Goal: Task Accomplishment & Management: Contribute content

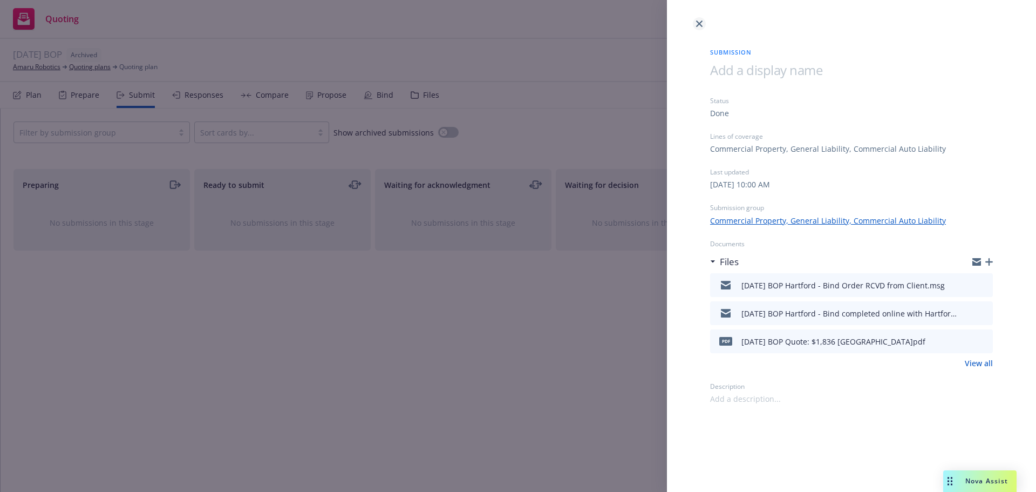
click at [699, 23] on icon "close" at bounding box center [699, 24] width 6 height 6
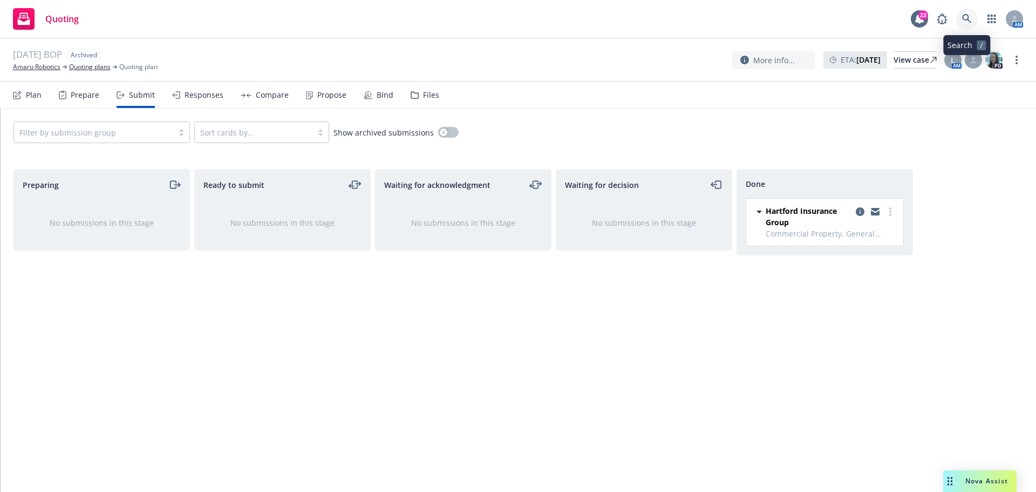
click at [964, 15] on icon at bounding box center [966, 18] width 9 height 9
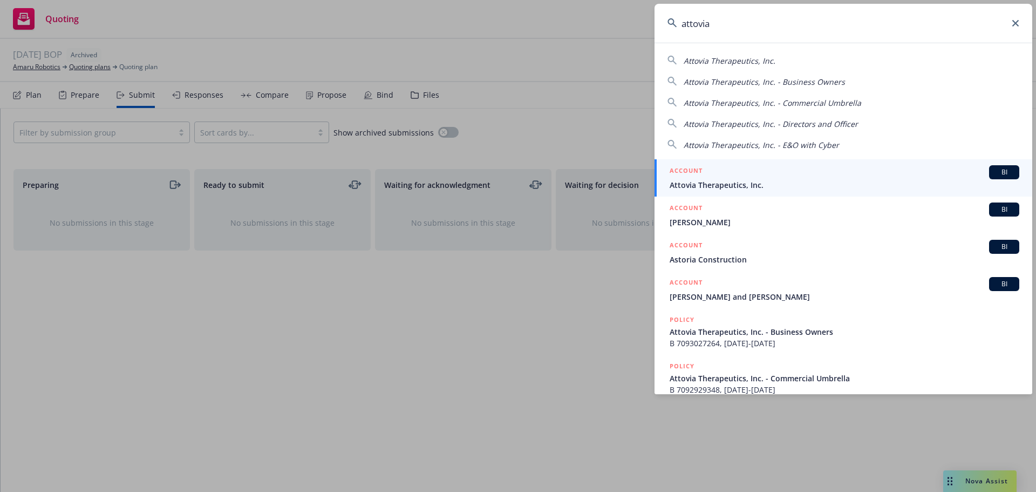
type input "attovia"
drag, startPoint x: 701, startPoint y: 182, endPoint x: 685, endPoint y: 181, distance: 15.7
click at [700, 182] on span "Attovia Therapeutics, Inc." at bounding box center [845, 184] width 350 height 11
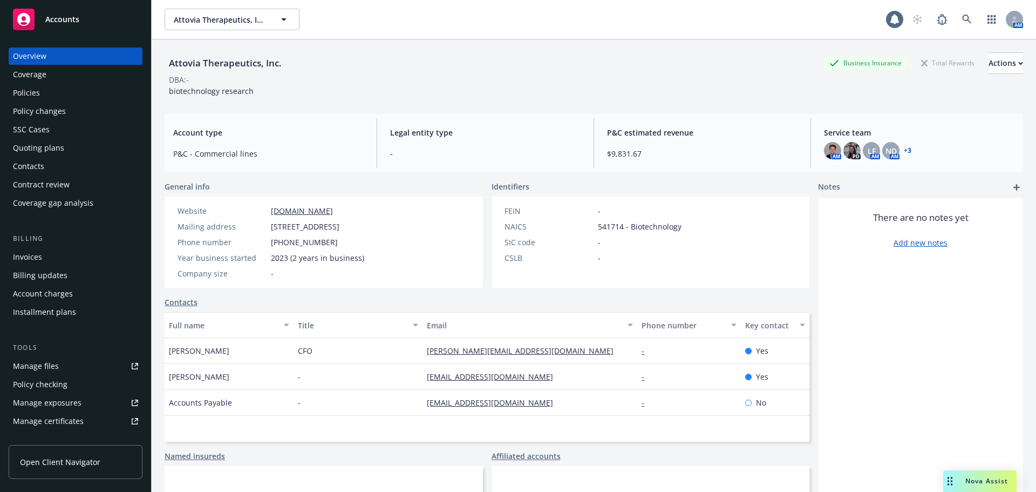
click at [43, 95] on div "Policies" at bounding box center [75, 92] width 125 height 17
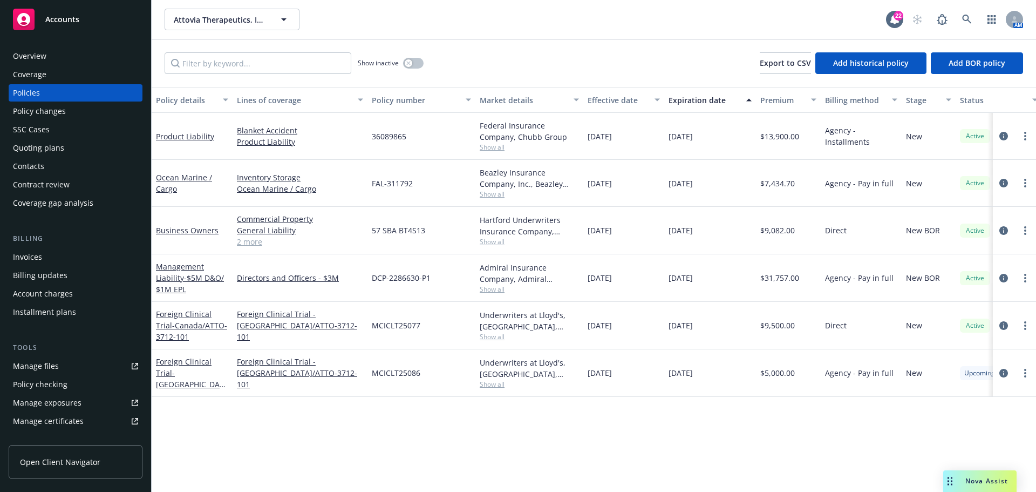
click at [54, 146] on div "Quoting plans" at bounding box center [38, 147] width 51 height 17
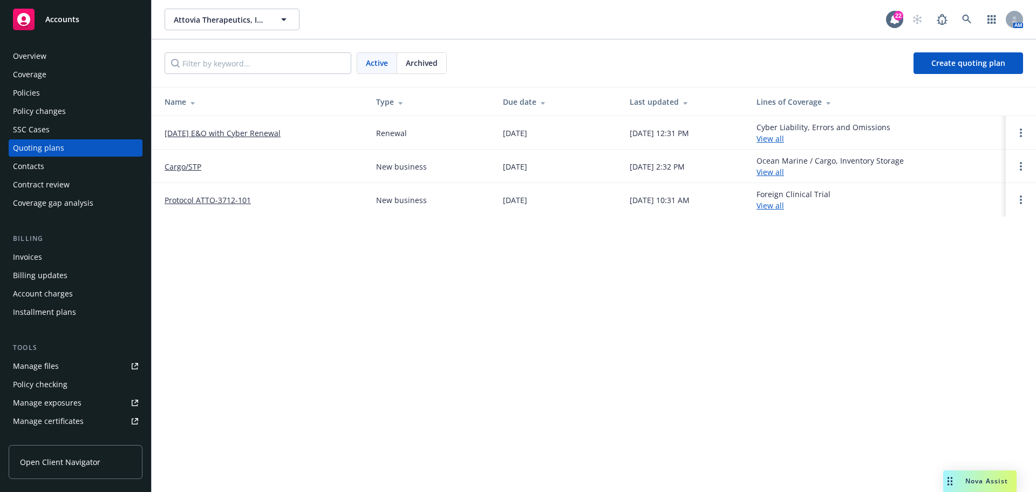
click at [256, 132] on link "[DATE] E&O with Cyber Renewal" at bounding box center [223, 132] width 116 height 11
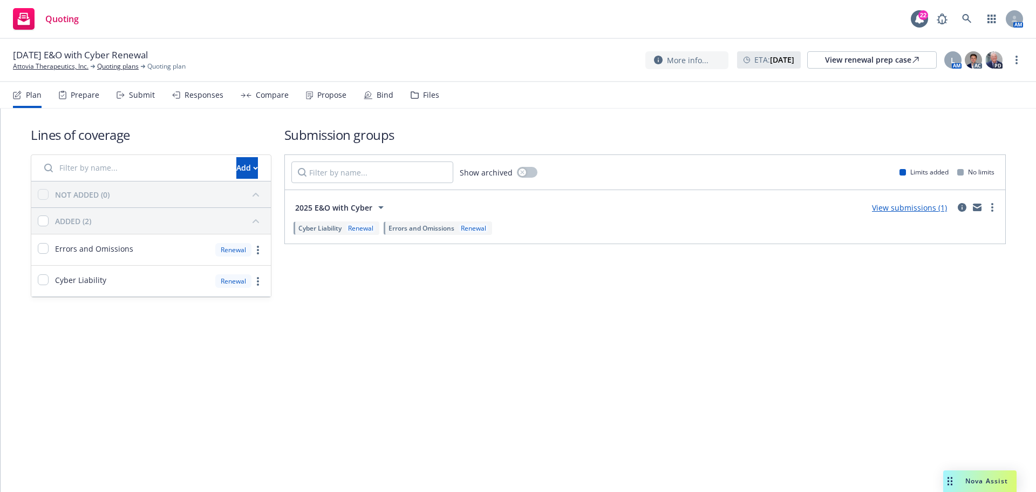
click at [382, 94] on div "Bind" at bounding box center [385, 95] width 17 height 9
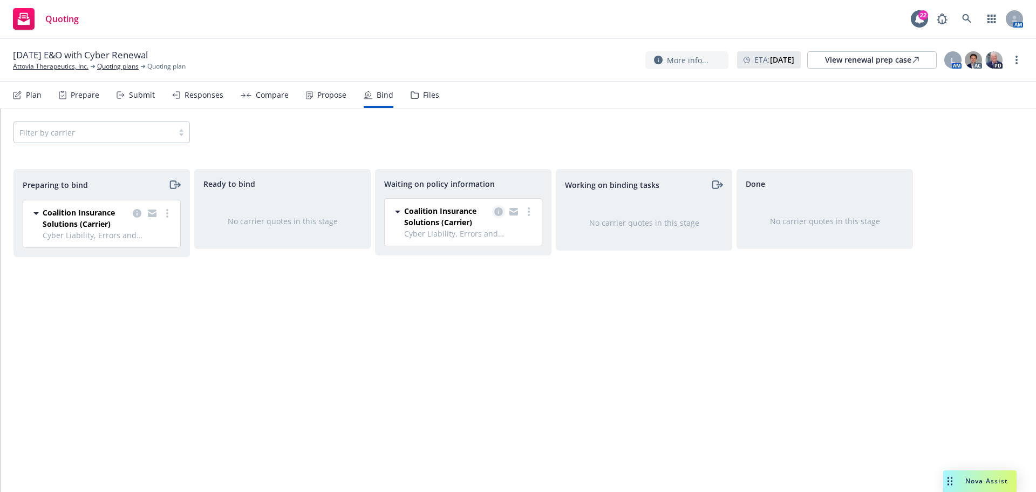
click at [495, 212] on icon "copy logging email" at bounding box center [498, 211] width 9 height 9
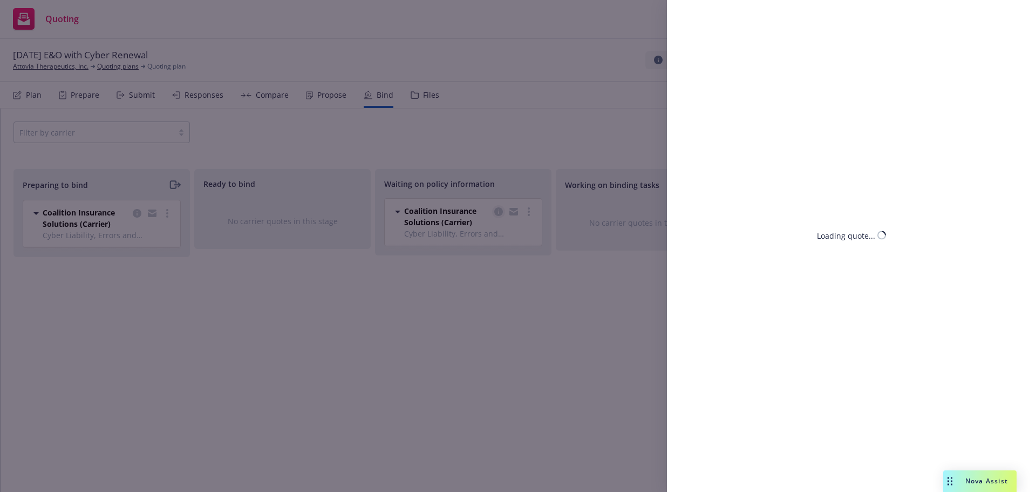
select select "CA"
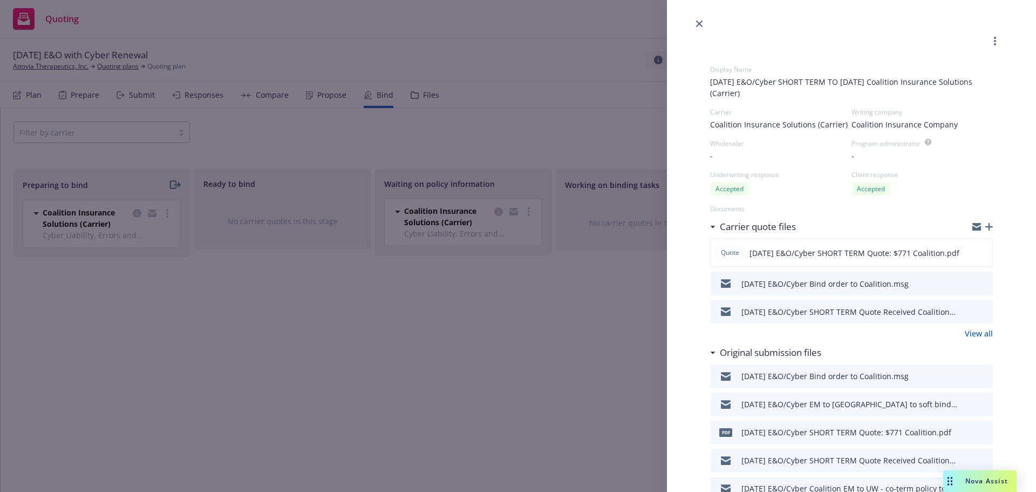
drag, startPoint x: 699, startPoint y: 22, endPoint x: 670, endPoint y: 28, distance: 29.7
click at [699, 22] on icon "close" at bounding box center [699, 24] width 6 height 6
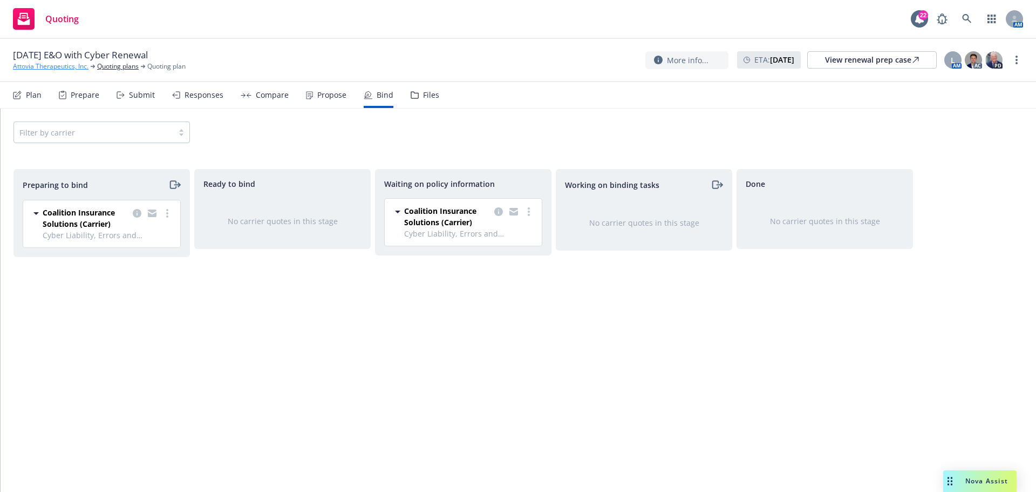
click at [44, 67] on link "Attovia Therapeutics, Inc." at bounding box center [51, 67] width 76 height 10
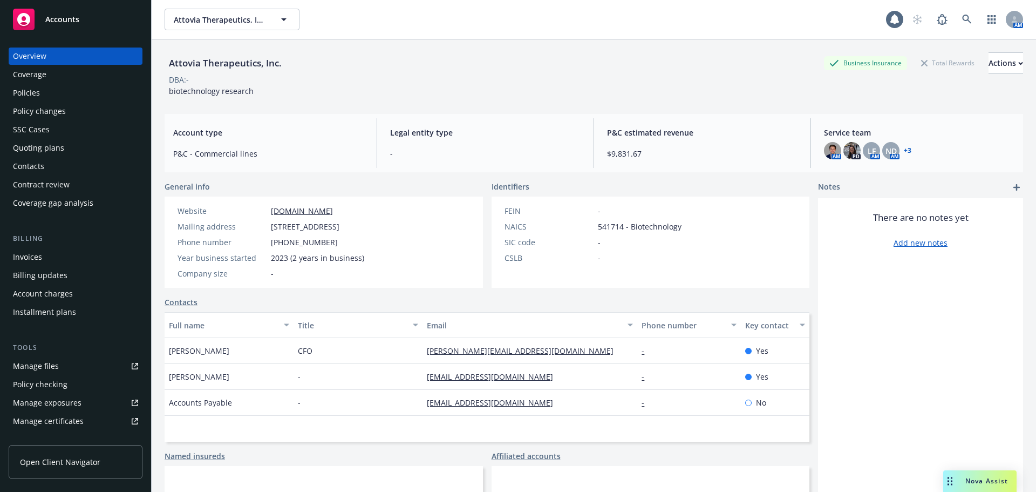
click at [43, 87] on div "Policies" at bounding box center [75, 92] width 125 height 17
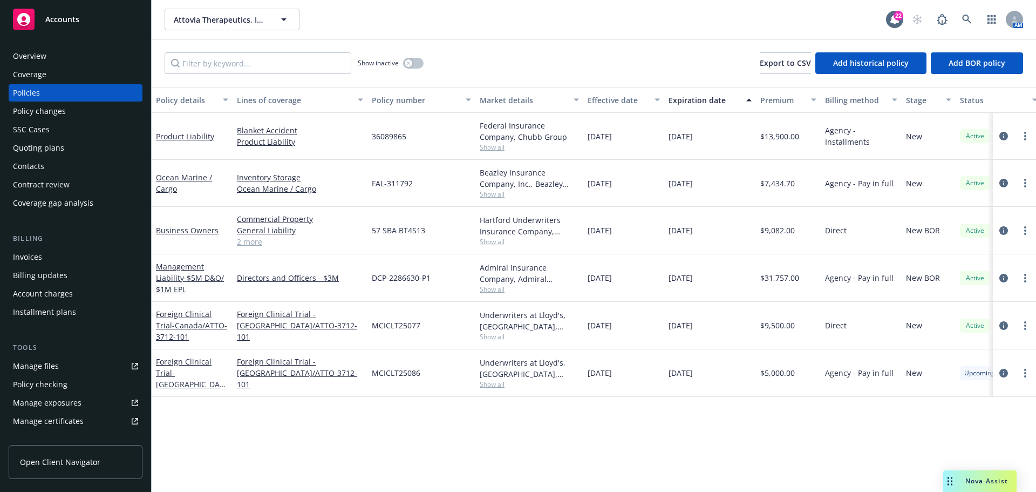
click at [57, 141] on div "Quoting plans" at bounding box center [38, 147] width 51 height 17
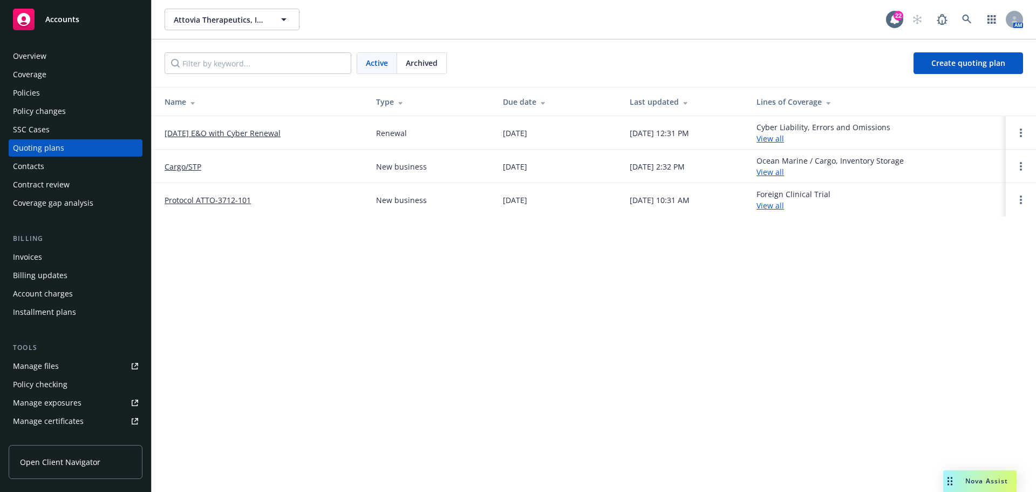
click at [228, 133] on link "09/20/25 E&O with Cyber Renewal" at bounding box center [223, 132] width 116 height 11
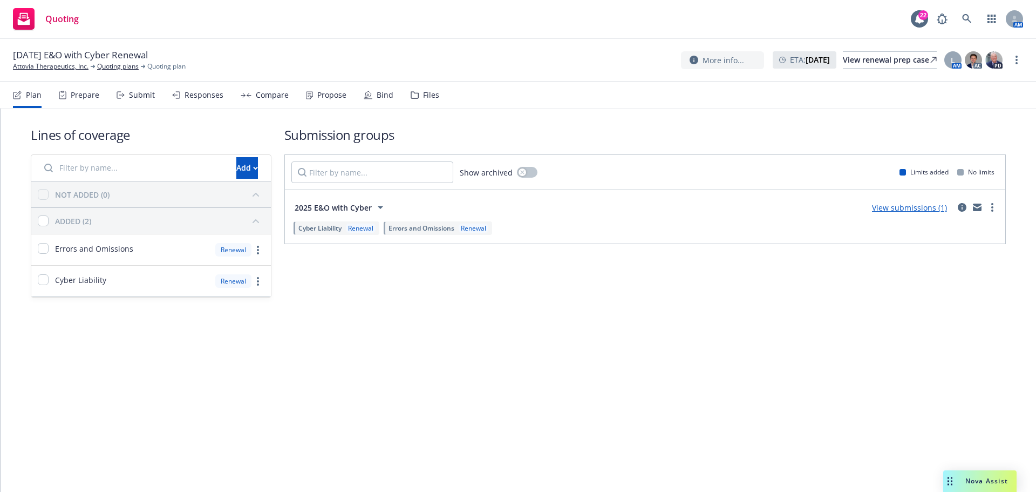
click at [418, 96] on div "Files" at bounding box center [425, 95] width 29 height 26
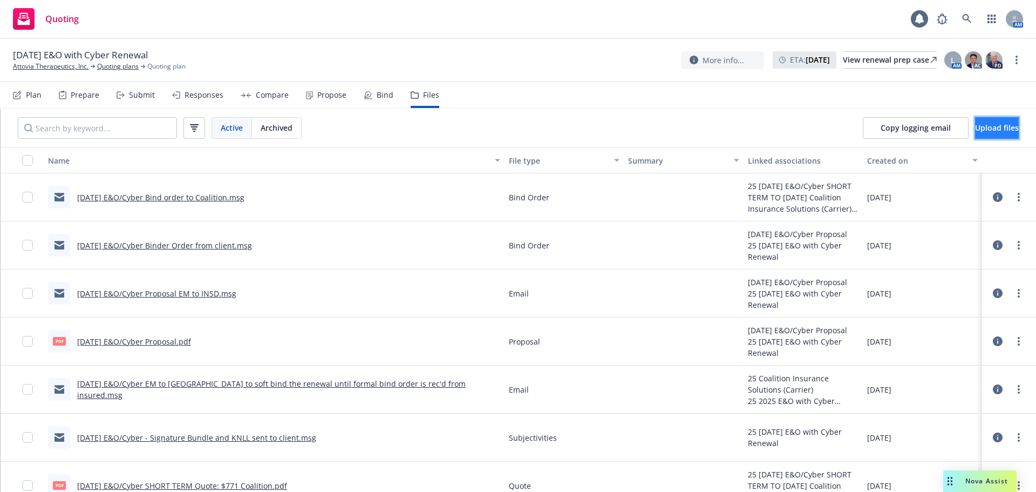
click at [984, 131] on span "Upload files" at bounding box center [997, 127] width 44 height 10
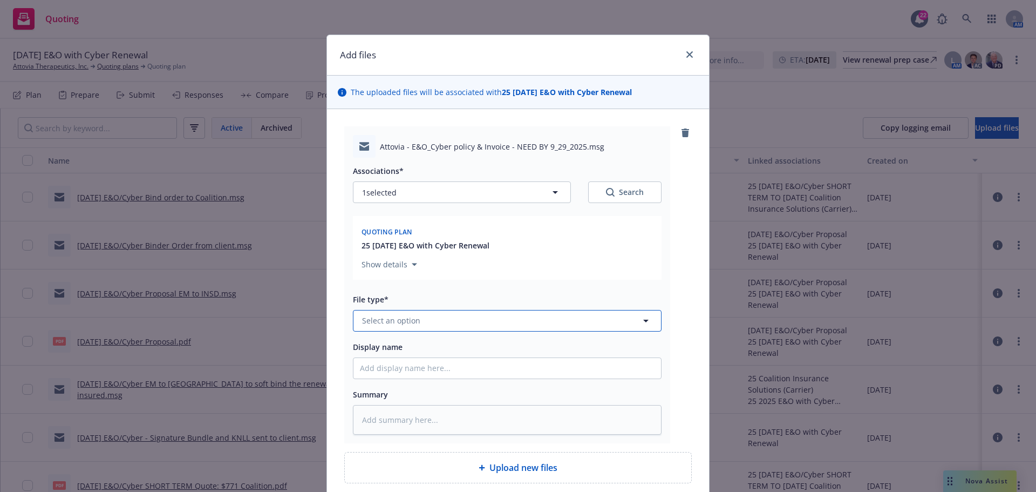
click at [406, 321] on span "Select an option" at bounding box center [391, 320] width 58 height 11
type input "EMAIL"
drag, startPoint x: 395, startPoint y: 290, endPoint x: 390, endPoint y: 308, distance: 18.8
click at [395, 290] on div "Email" at bounding box center [507, 291] width 295 height 16
click at [385, 365] on input "Display name" at bounding box center [507, 368] width 308 height 21
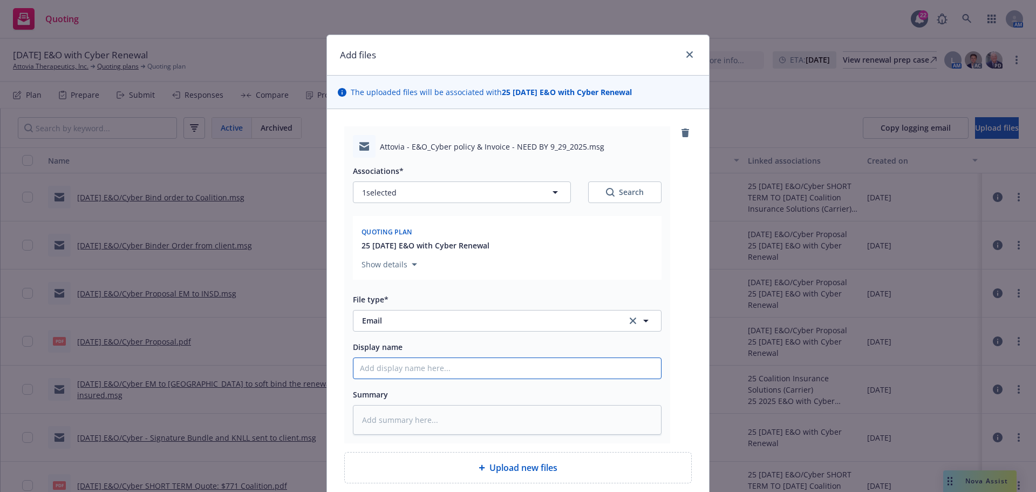
type textarea "x"
type input "9"
type textarea "x"
type input "9/"
type textarea "x"
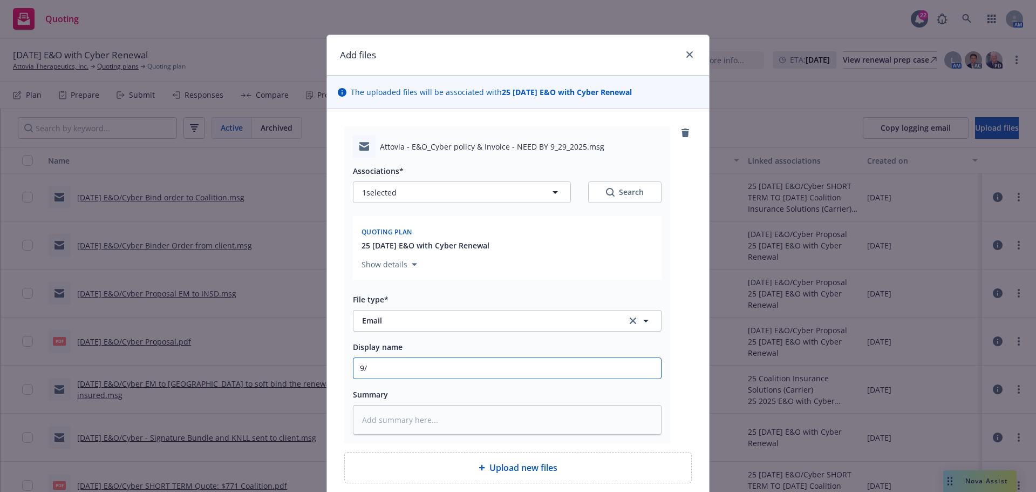
type input "9/2"
type textarea "x"
type input "9/20"
type textarea "x"
type input "9/20/"
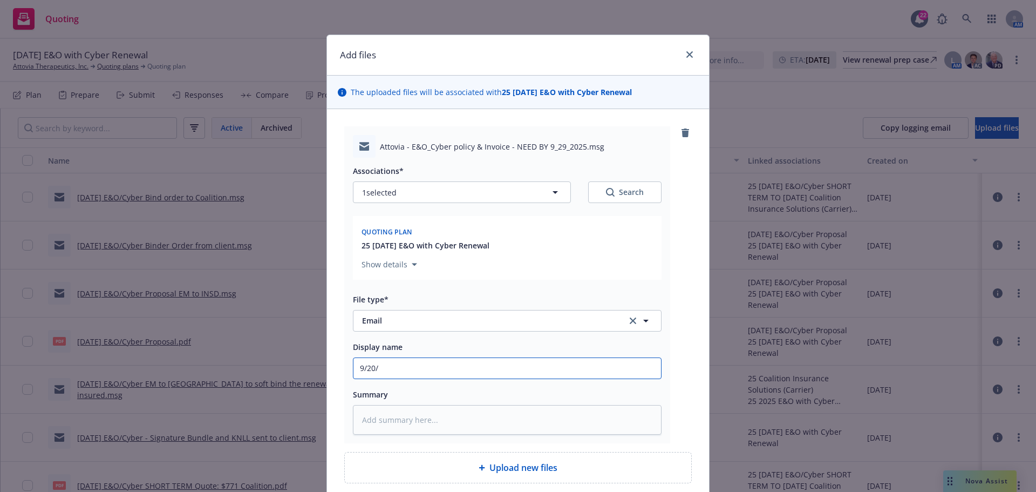
type textarea "x"
type input "9/20/20"
type textarea "x"
type input "9/20/202"
type textarea "x"
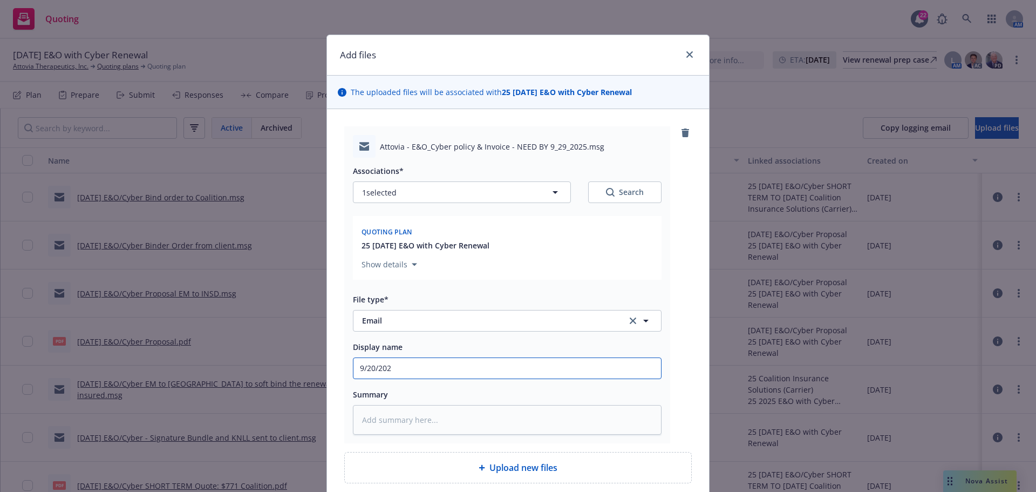
type input "9/20/2025"
type textarea "x"
type input "9/20/2025"
type textarea "x"
type input "9/20/2025 E"
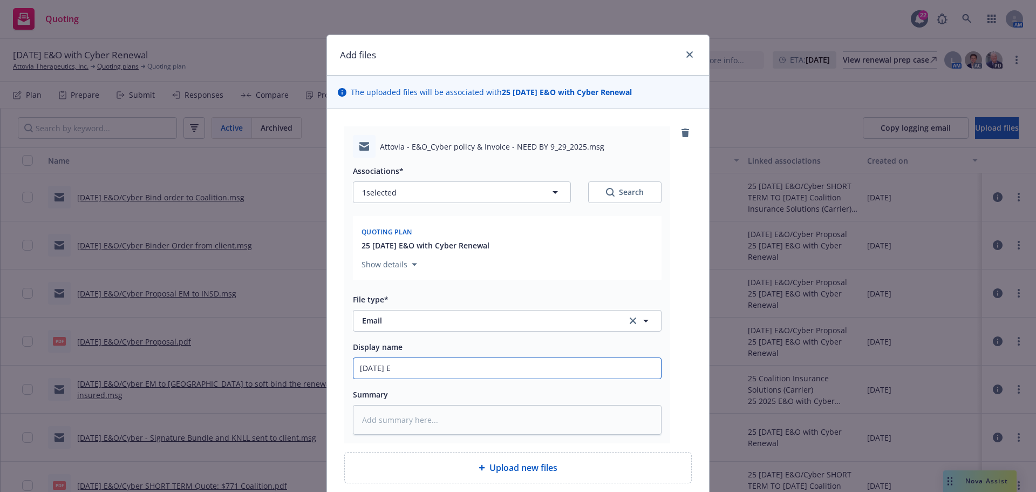
type textarea "x"
type input "9/20/2025 E&"
type textarea "x"
type input "9/20/2025 E&O"
type textarea "x"
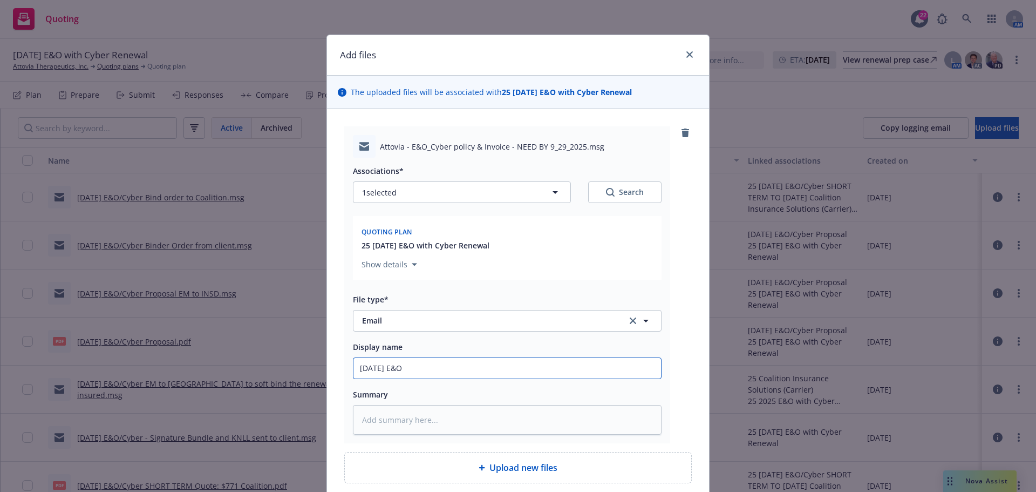
type input "9/20/2025 E&OC"
type textarea "x"
type input "9/20/2025 E&OCy"
type textarea "x"
type input "9/20/2025 E&OCyb"
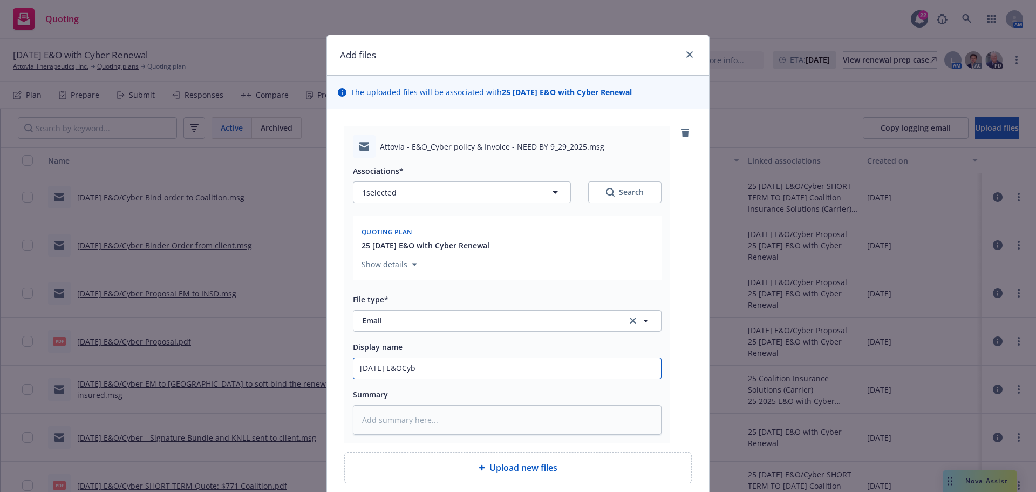
type textarea "x"
type input "9/20/2025 E&OCybe"
type textarea "x"
type input "9/20/2025 E&OCyber"
type textarea "x"
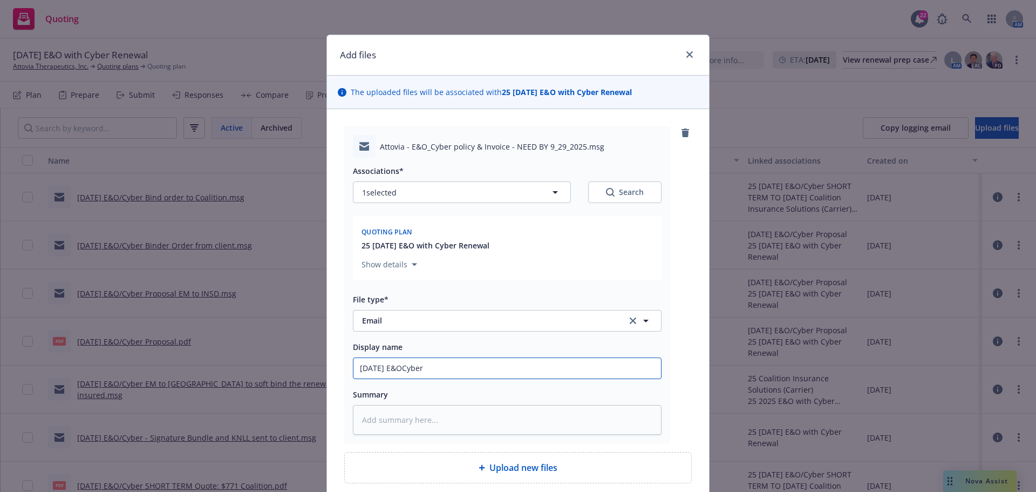
type input "9/20/2025 E&O/Cyber"
type textarea "x"
type input "9/20/2025 E&O/Cyber"
type textarea "x"
type input "9/20/2025 E&O/Cyber -"
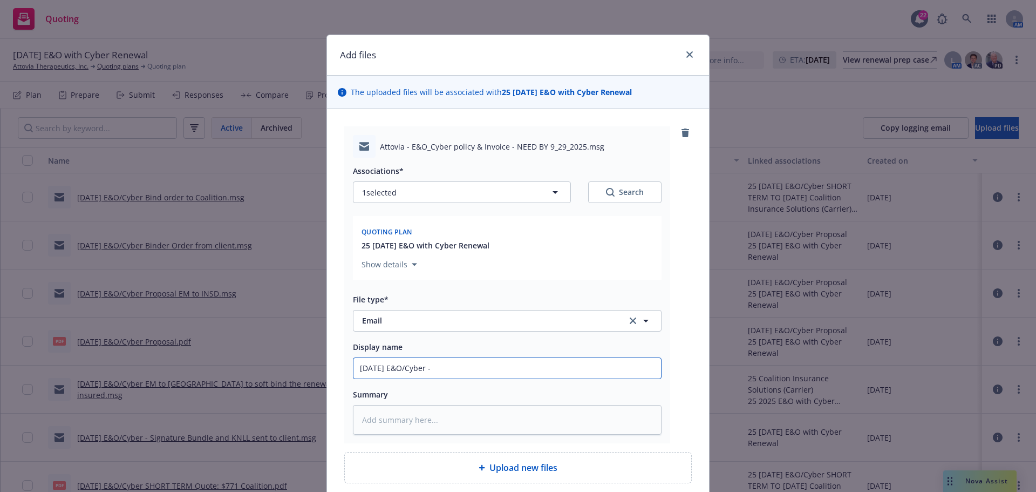
type textarea "x"
type input "9/20/2025 E&O/Cyber -"
type textarea "x"
type input "9/20/2025 E&O/Cyber - r"
type textarea "x"
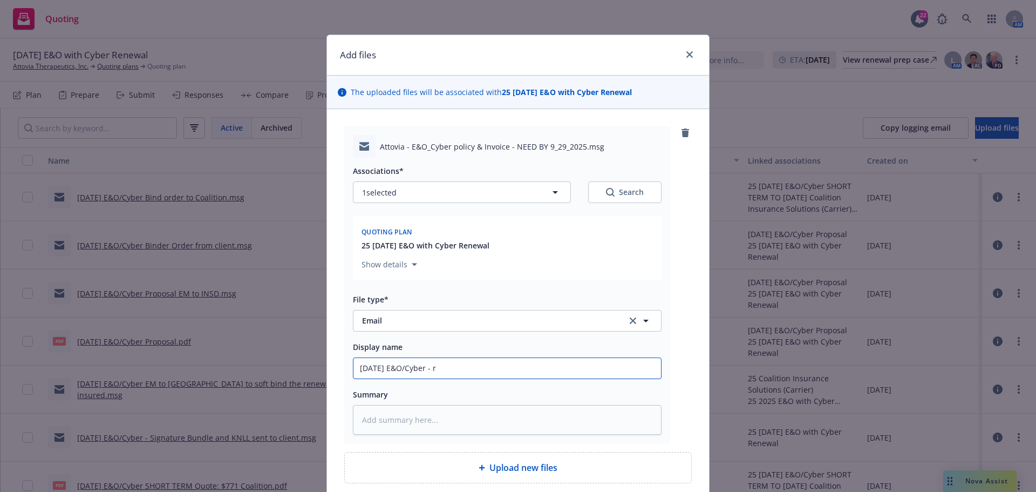
type input "9/20/2025 E&O/Cyber - re"
type textarea "x"
type input "9/20/2025 E&O/Cyber - ren"
type textarea "x"
type input "9/20/2025 E&O/Cyber - rene"
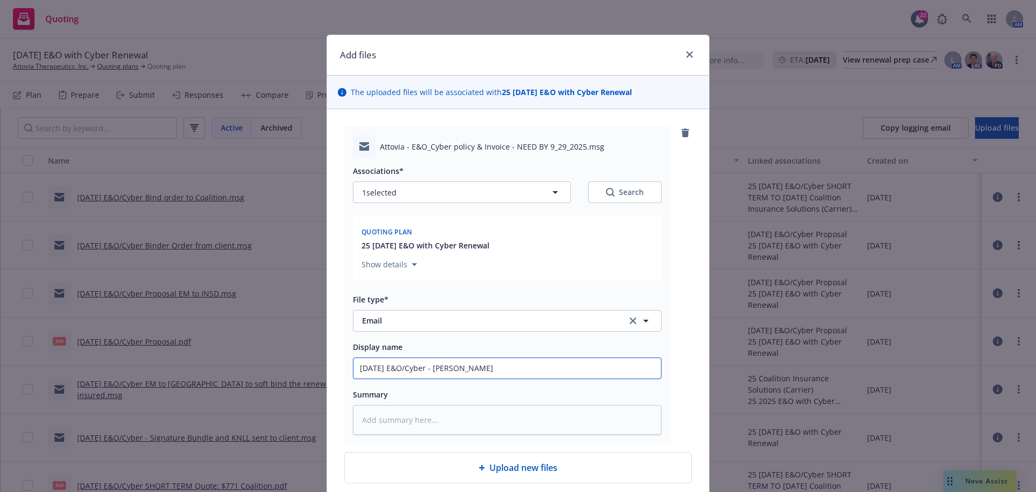
type textarea "x"
type input "9/20/2025 E&O/Cyber - renew"
type textarea "x"
type input "9/20/2025 E&O/Cyber - renewa"
type textarea "x"
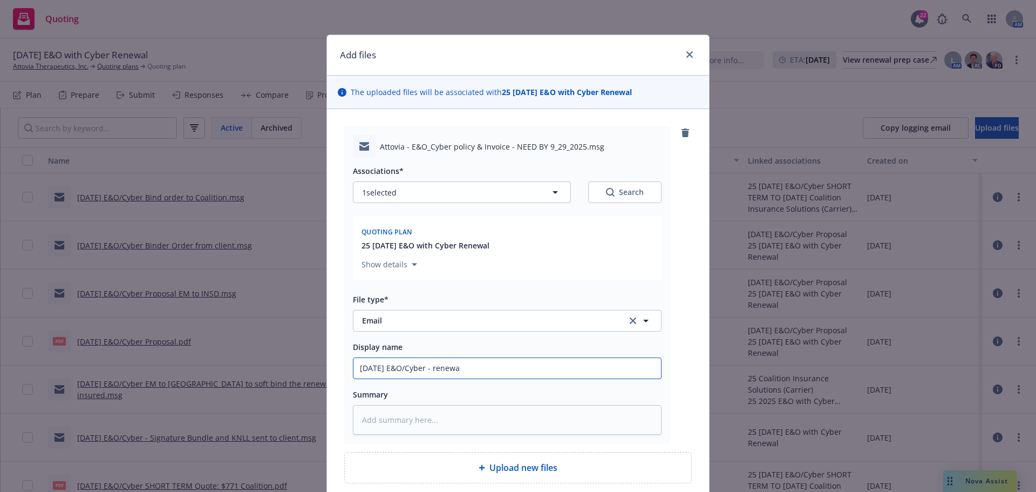
type input "9/20/2025 E&O/Cyber - renewal"
type textarea "x"
type input "9/20/2025 E&O/Cyber - renewal"
type textarea "x"
type input "9/20/2025 E&O/Cyber - renewal i"
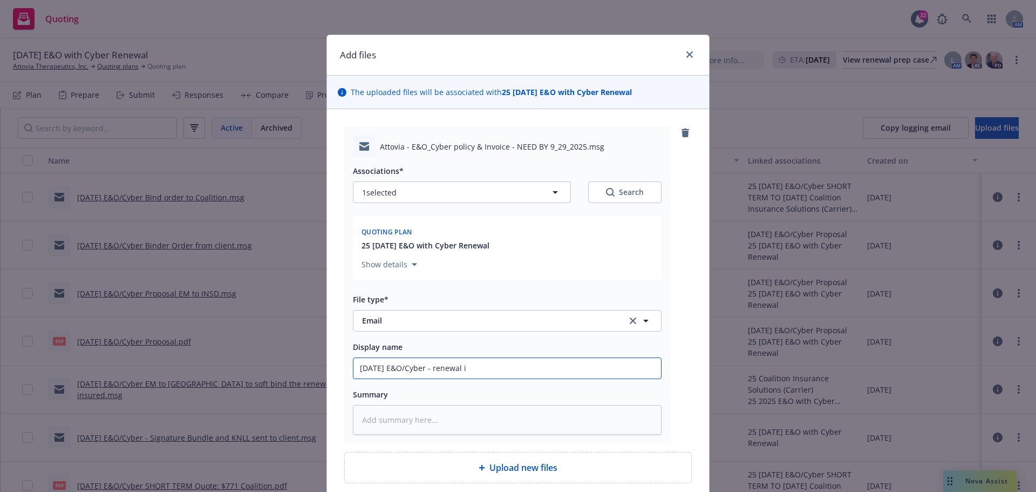
type textarea "x"
type input "9/20/2025 E&O/Cyber - renewal in"
type textarea "x"
type input "9/20/2025 E&O/Cyber - renewal ins"
type textarea "x"
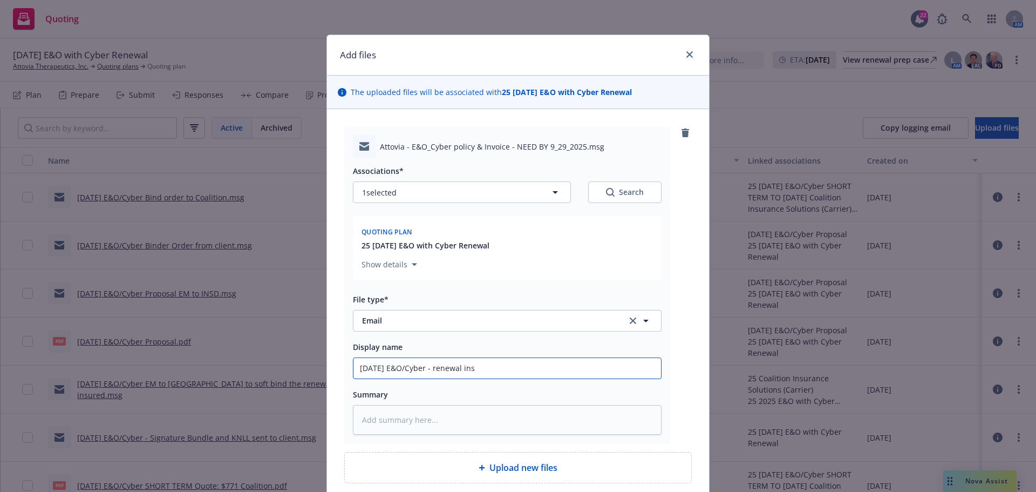
type input "9/20/2025 E&O/Cyber - renewal inst"
type textarea "x"
type input "9/20/2025 E&O/Cyber - renewal instr"
type textarea "x"
type input "9/20/2025 E&O/Cyber - renewal instru"
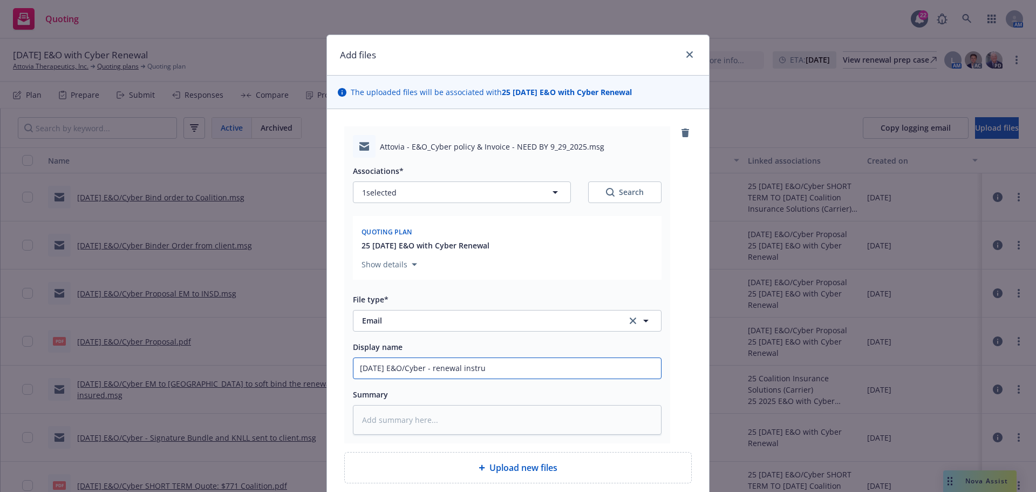
type textarea "x"
type input "9/20/2025 E&O/Cyber - renewal instrut"
type textarea "x"
type input "9/20/2025 E&O/Cyber - renewal instruti"
type textarea "x"
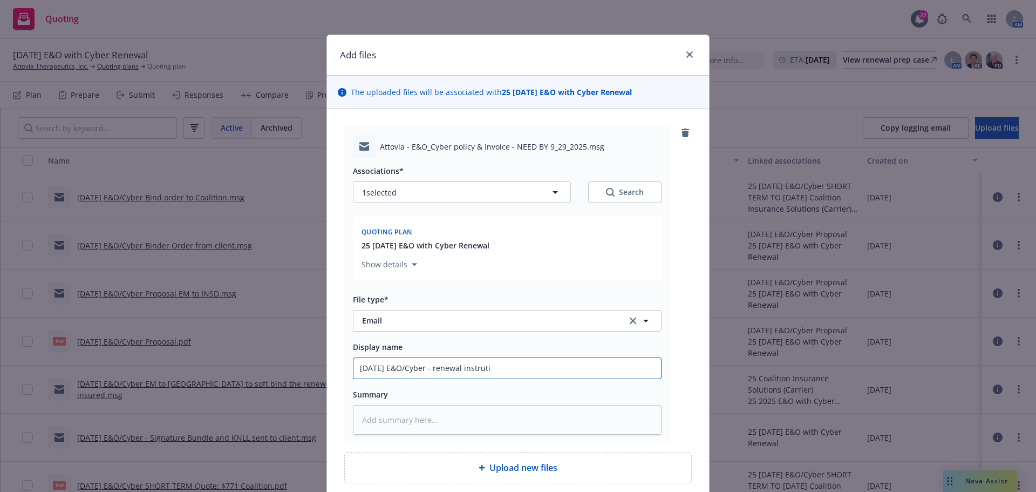
type input "9/20/2025 E&O/Cyber - renewal instrutio"
type textarea "x"
type input "9/20/2025 E&O/Cyber - renewal instruti"
type textarea "x"
type input "9/20/2025 E&O/Cyber - renewal instrut"
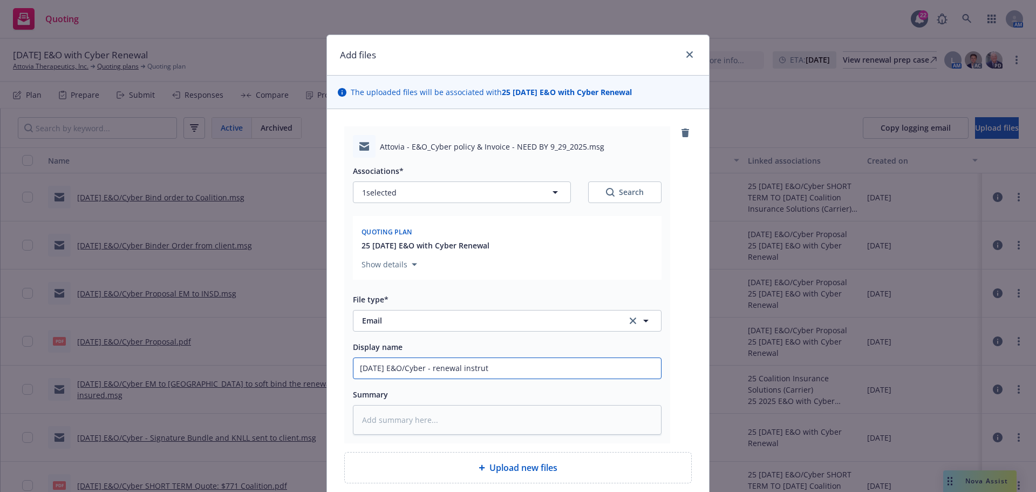
type textarea "x"
type input "9/20/2025 E&O/Cyber - renewal instru"
type textarea "x"
type input "9/20/2025 E&O/Cyber - renewal instruc"
type textarea "x"
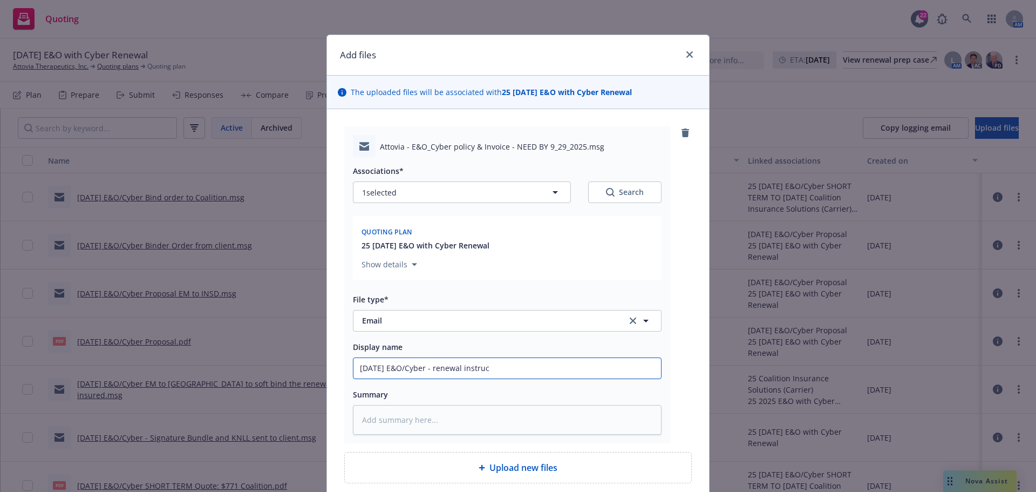
type input "9/20/2025 E&O/Cyber - renewal instruct"
type textarea "x"
type input "9/20/2025 E&O/Cyber - renewal instructi"
type textarea "x"
type input "9/20/2025 E&O/Cyber - renewal instructio"
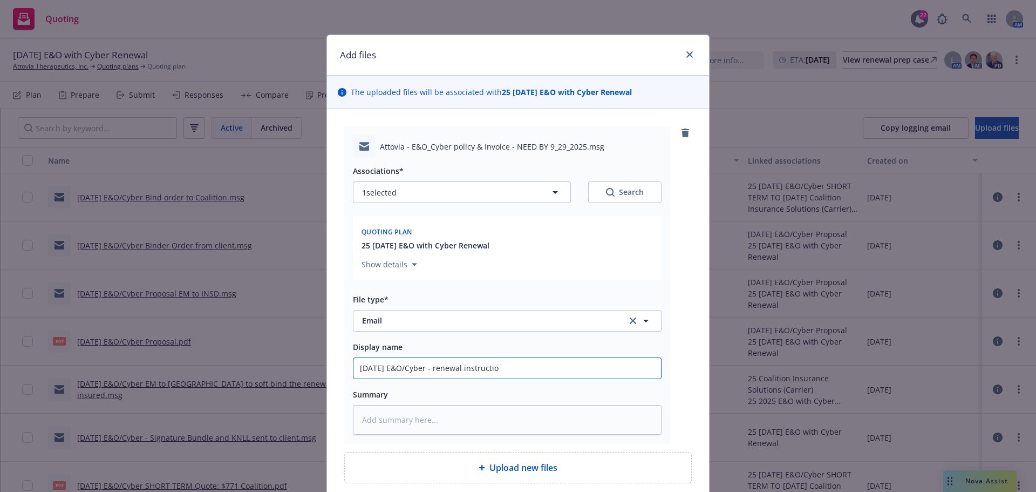
type textarea "x"
type input "9/20/2025 E&O/Cyber - renewal instruction"
type textarea "x"
type input "9/20/2025 E&O/Cyber - renewal instructions"
type textarea "x"
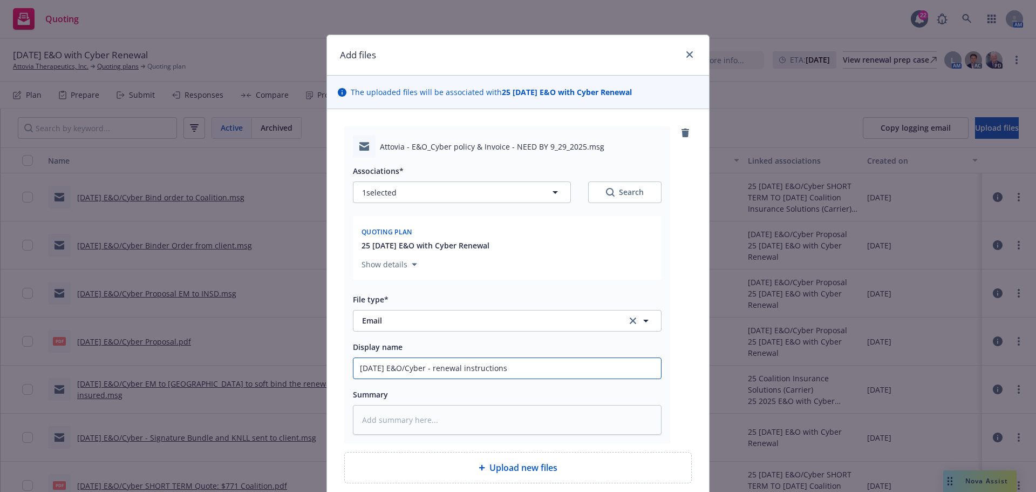
type input "9/20/2025 E&O/Cyber - renewal instructions"
type textarea "x"
type input "9/20/2025 E&O/Cyber - renewal instructions t"
type textarea "x"
type input "9/20/2025 E&O/Cyber - renewal instructions to"
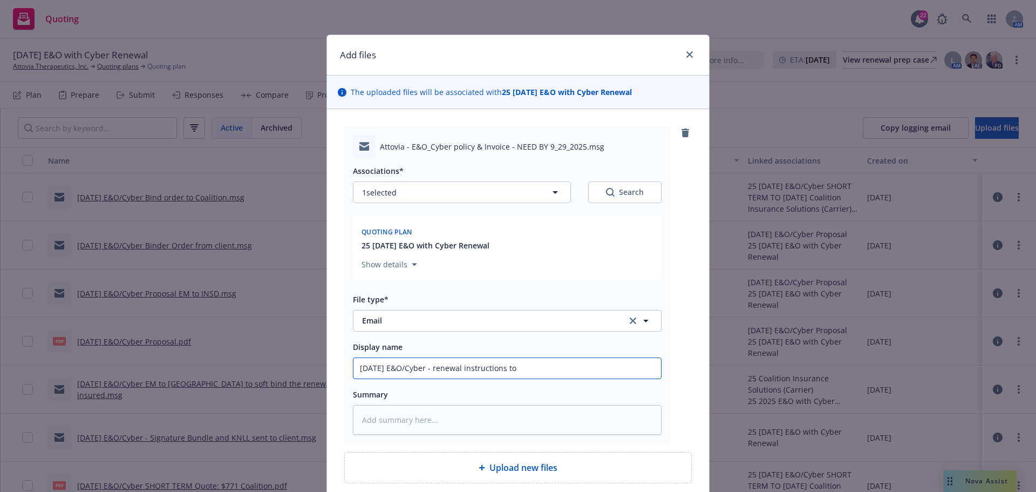
type textarea "x"
type input "9/20/2025 E&O/Cyber - renewal instructions to"
type textarea "x"
type input "9/20/2025 E&O/Cyber - renewal instructions to A"
type textarea "x"
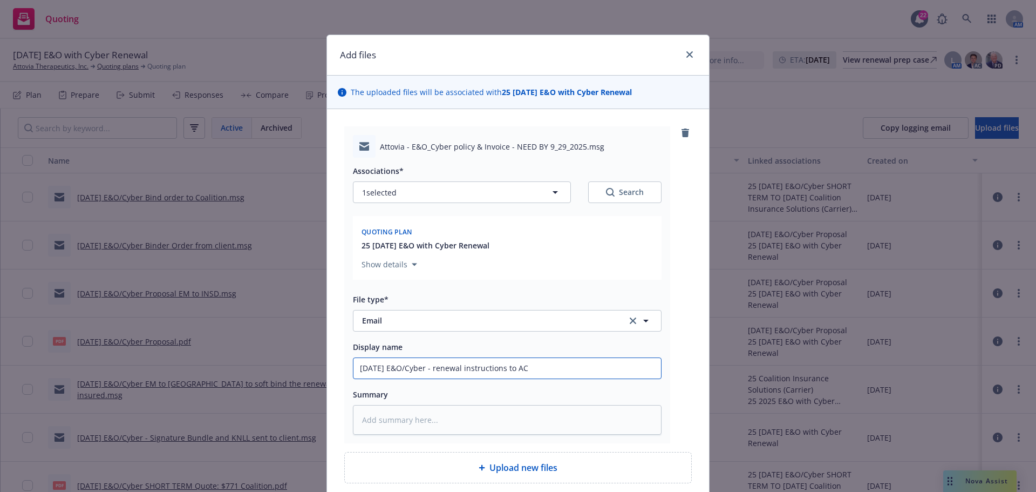
scroll to position [92, 0]
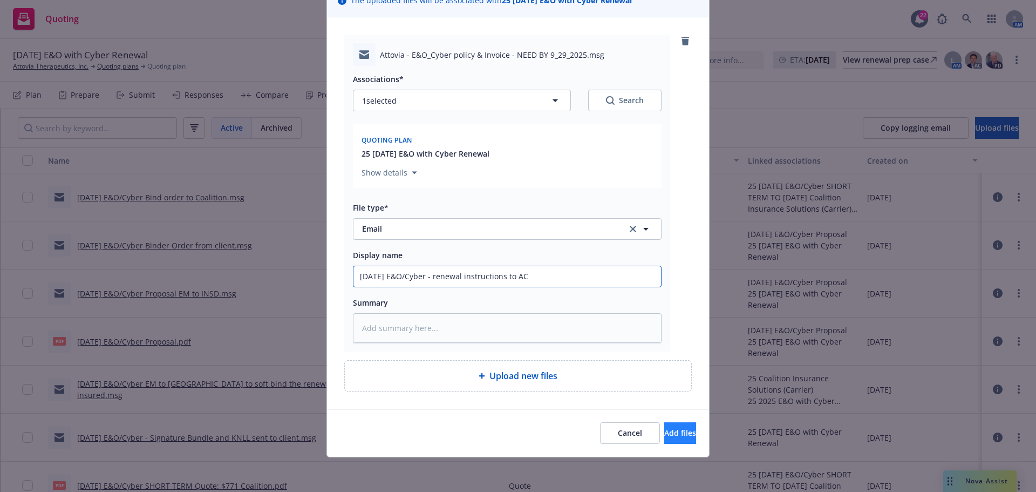
type input "9/20/2025 E&O/Cyber - renewal instructions to AC"
drag, startPoint x: 660, startPoint y: 431, endPoint x: 822, endPoint y: 339, distance: 186.3
click at [664, 429] on span "Add files" at bounding box center [680, 432] width 32 height 10
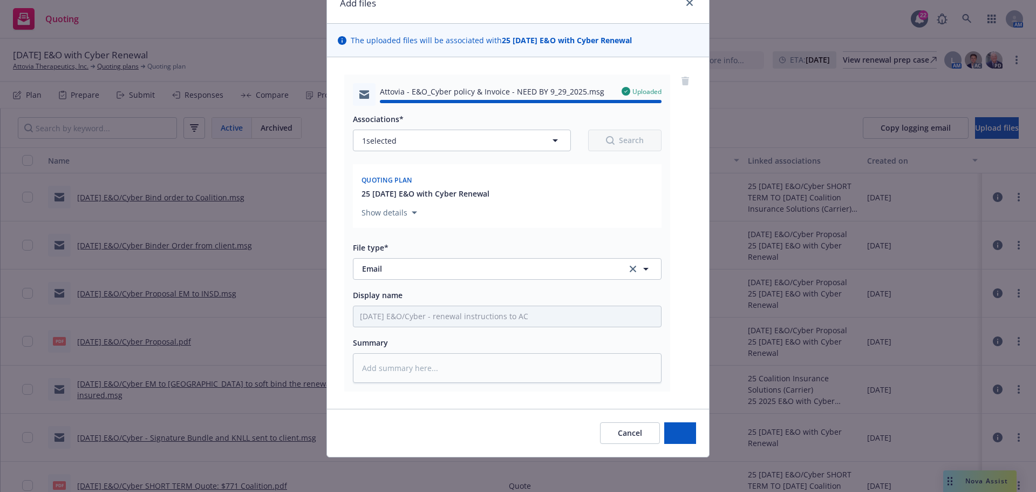
type textarea "x"
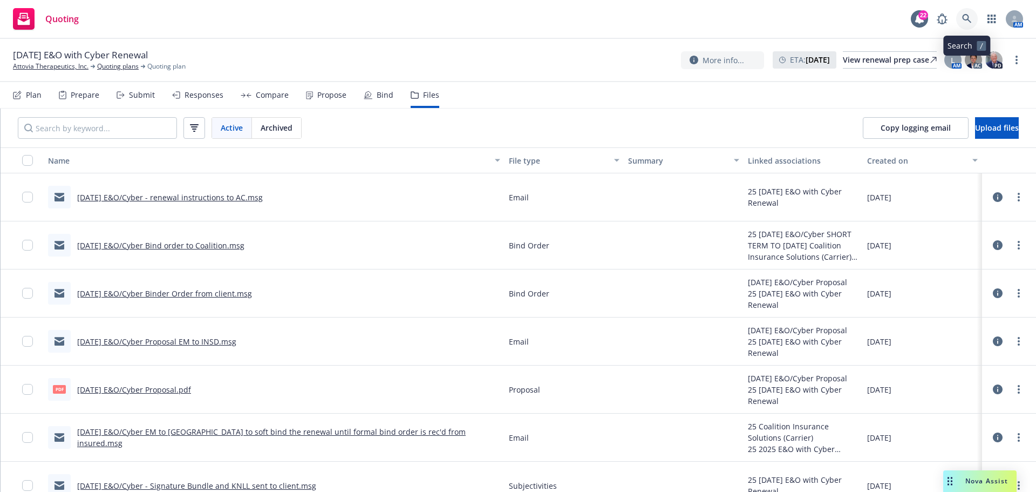
click at [972, 17] on link at bounding box center [967, 19] width 22 height 22
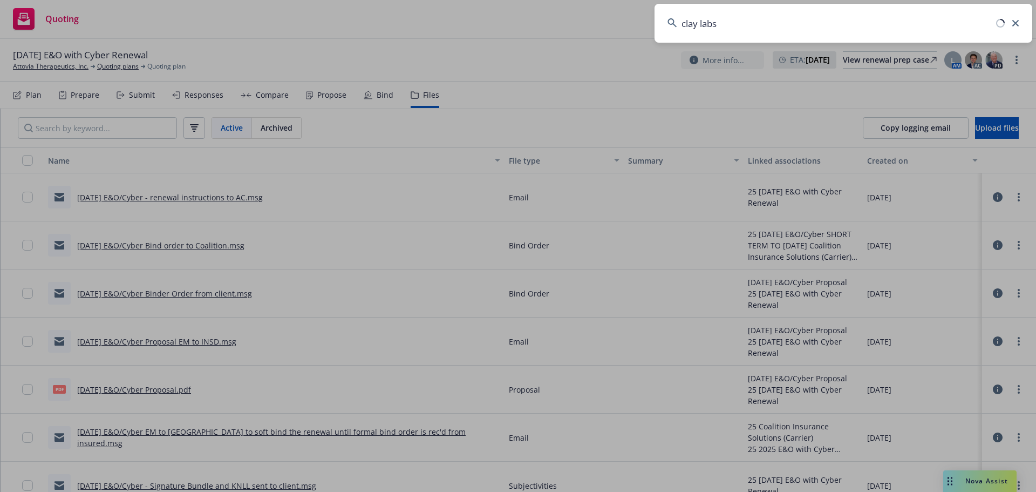
type input "clay labs"
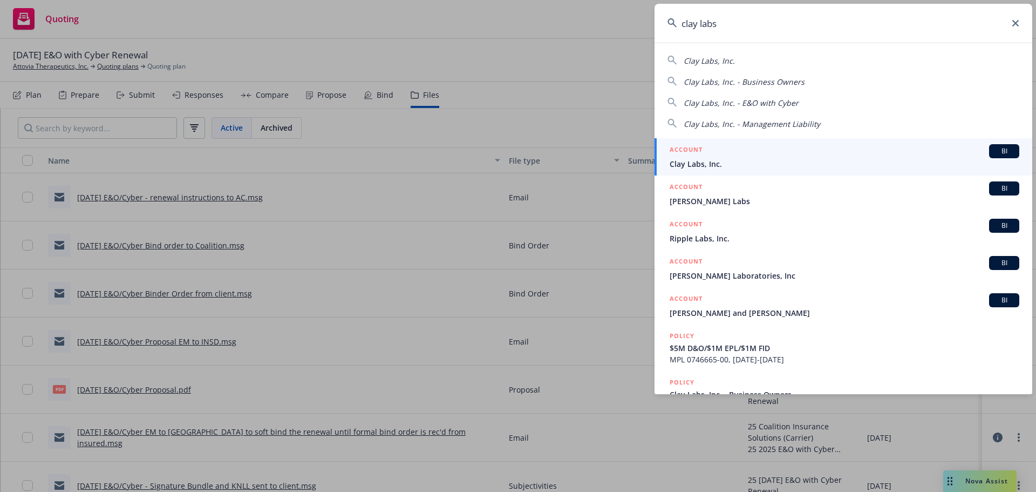
click at [693, 163] on span "Clay Labs, Inc." at bounding box center [845, 163] width 350 height 11
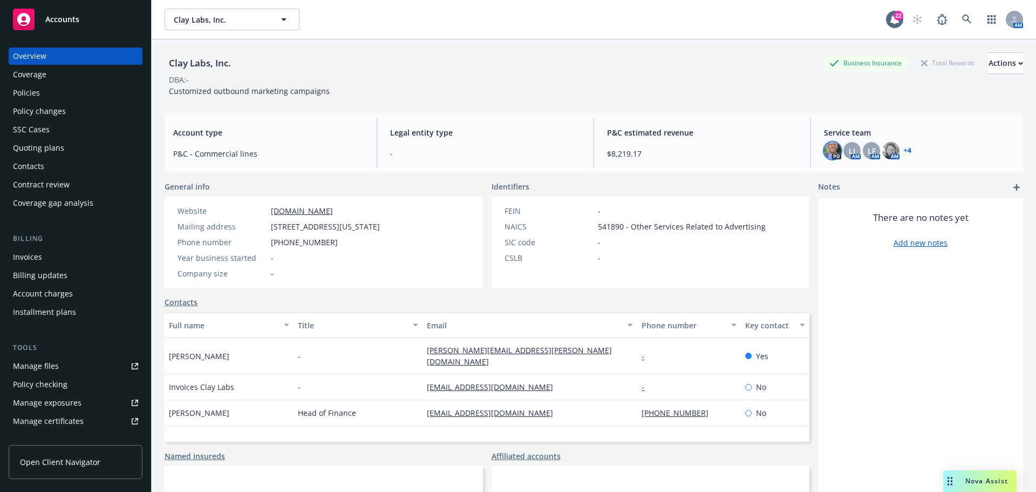
click at [826, 153] on img at bounding box center [832, 150] width 17 height 17
drag, startPoint x: 633, startPoint y: 92, endPoint x: 440, endPoint y: 108, distance: 193.8
click at [632, 92] on div "Clay Labs, Inc. Business Insurance Total Rewards Actions DBA: - Customized outb…" at bounding box center [594, 74] width 858 height 44
click at [52, 149] on div "Quoting plans" at bounding box center [38, 147] width 51 height 17
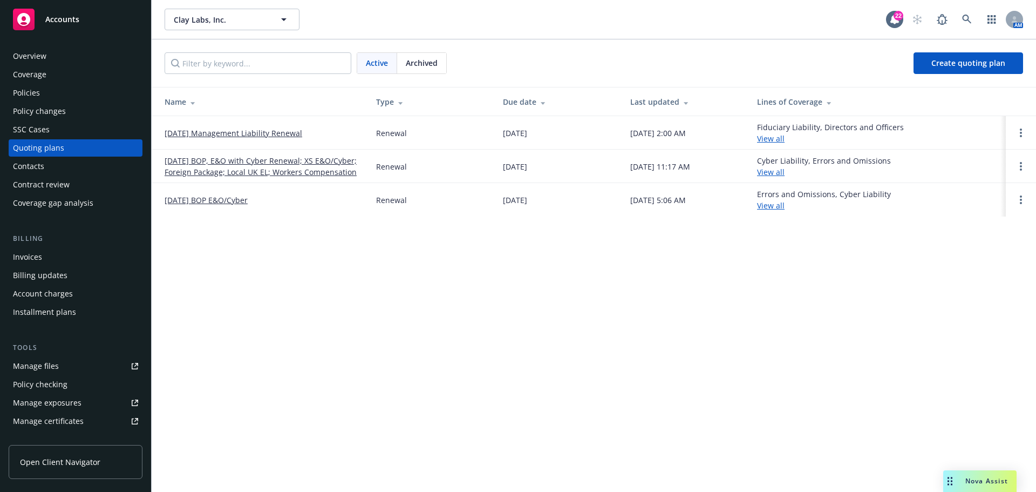
click at [232, 169] on link "[DATE] BOP, E&O with Cyber Renewal; XS E&O/Cyber; Foreign Package; Local UK EL;…" at bounding box center [262, 166] width 194 height 23
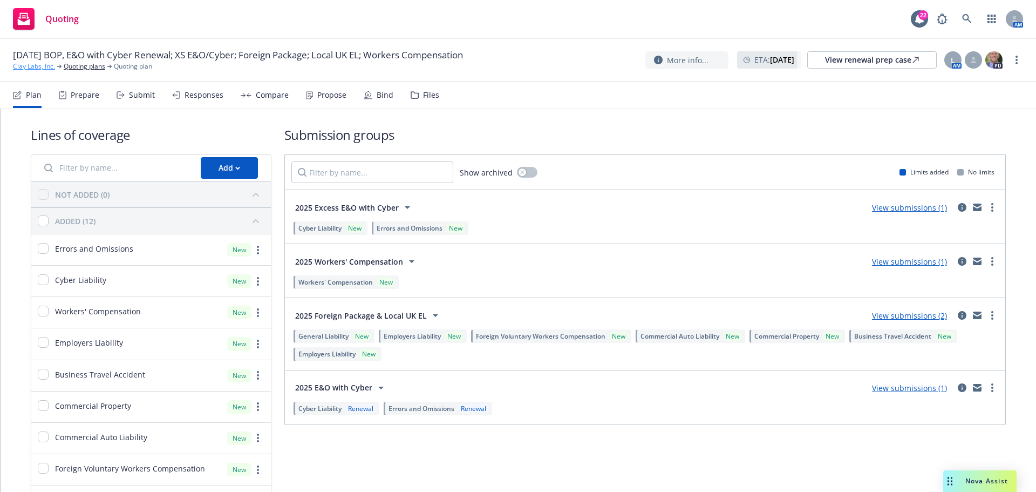
click at [30, 67] on link "Clay Labs, Inc." at bounding box center [34, 67] width 42 height 10
